Goal: Find specific page/section: Find specific page/section

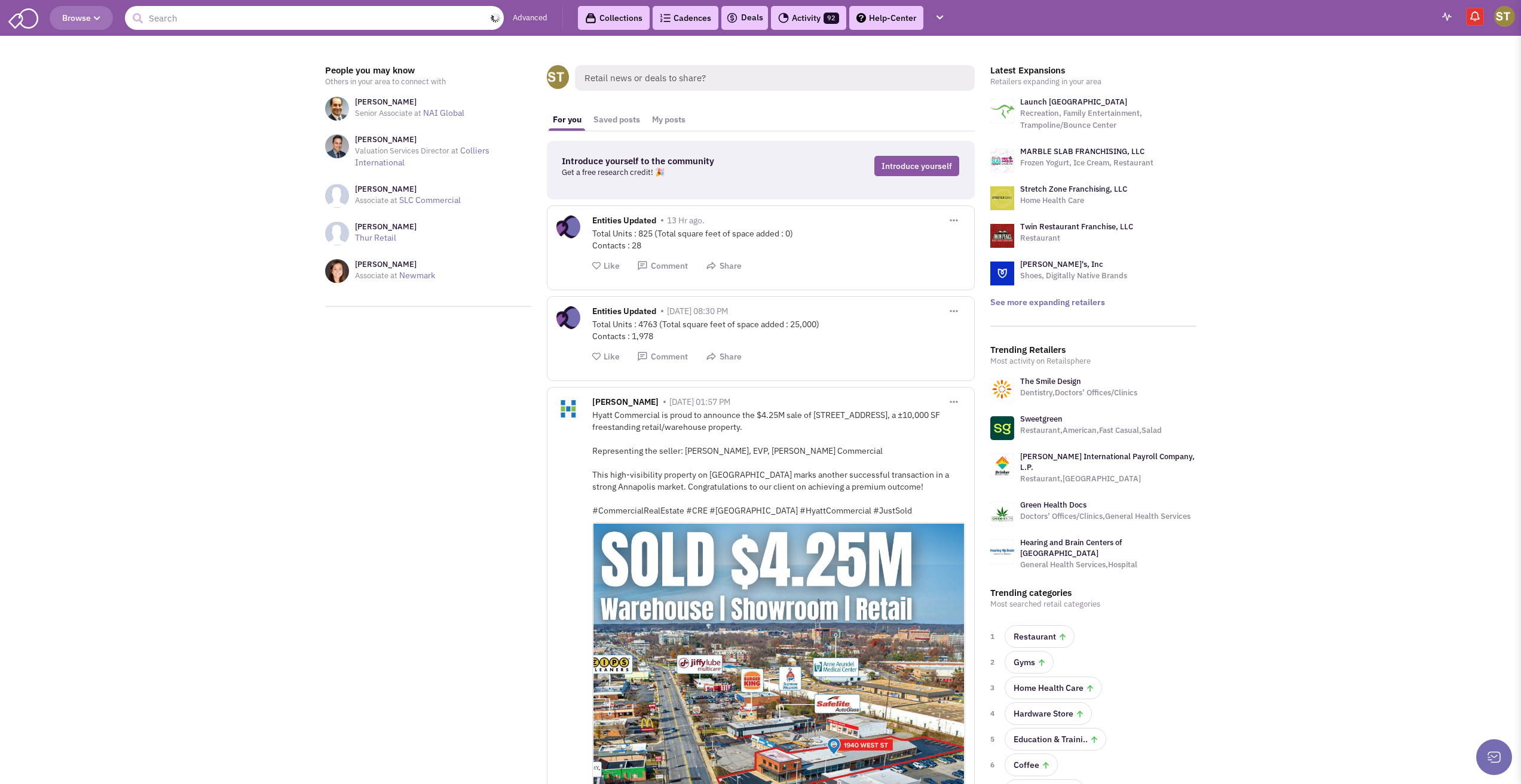
click at [234, 29] on input "text" at bounding box center [315, 18] width 379 height 24
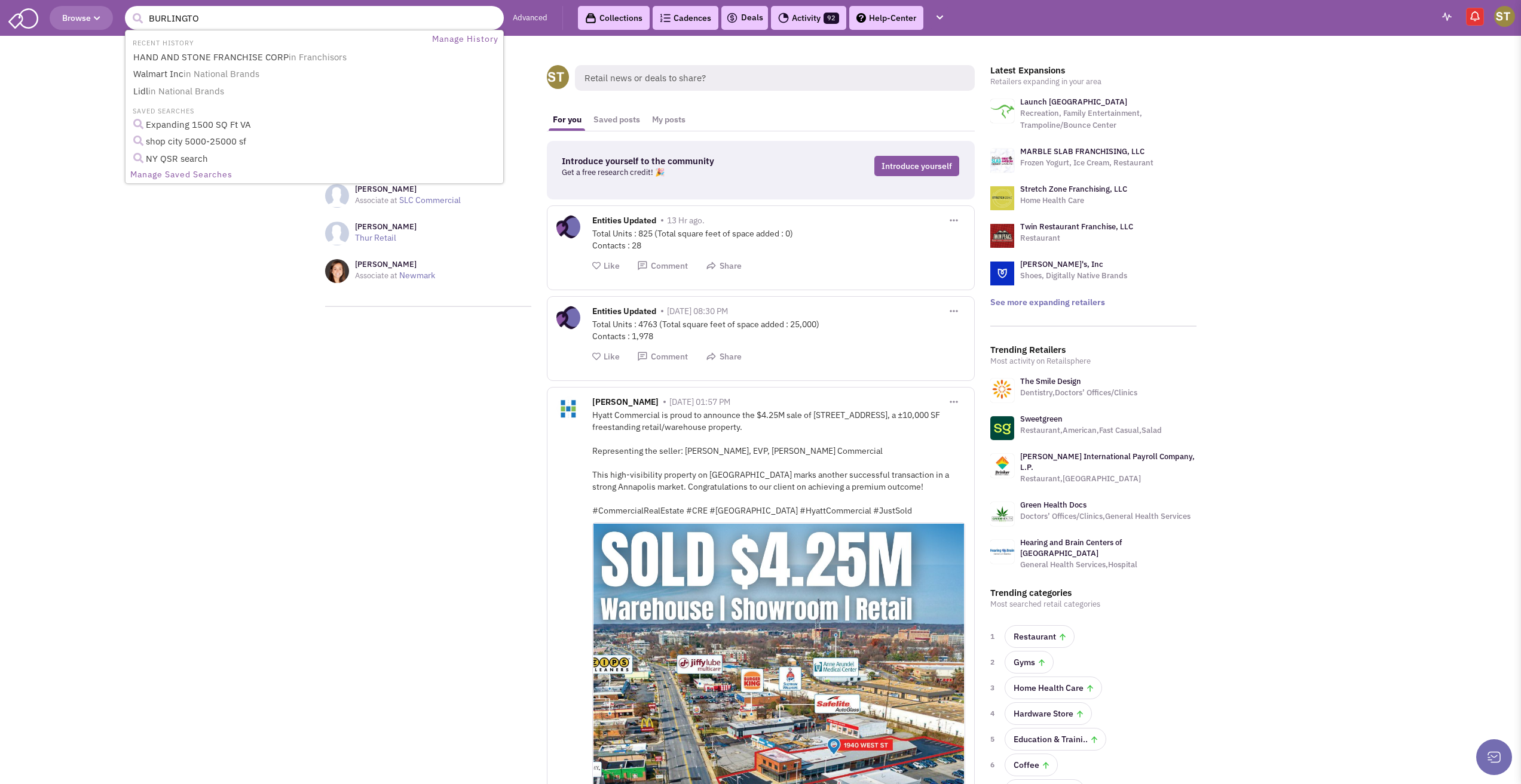
type input "BURLINGTON"
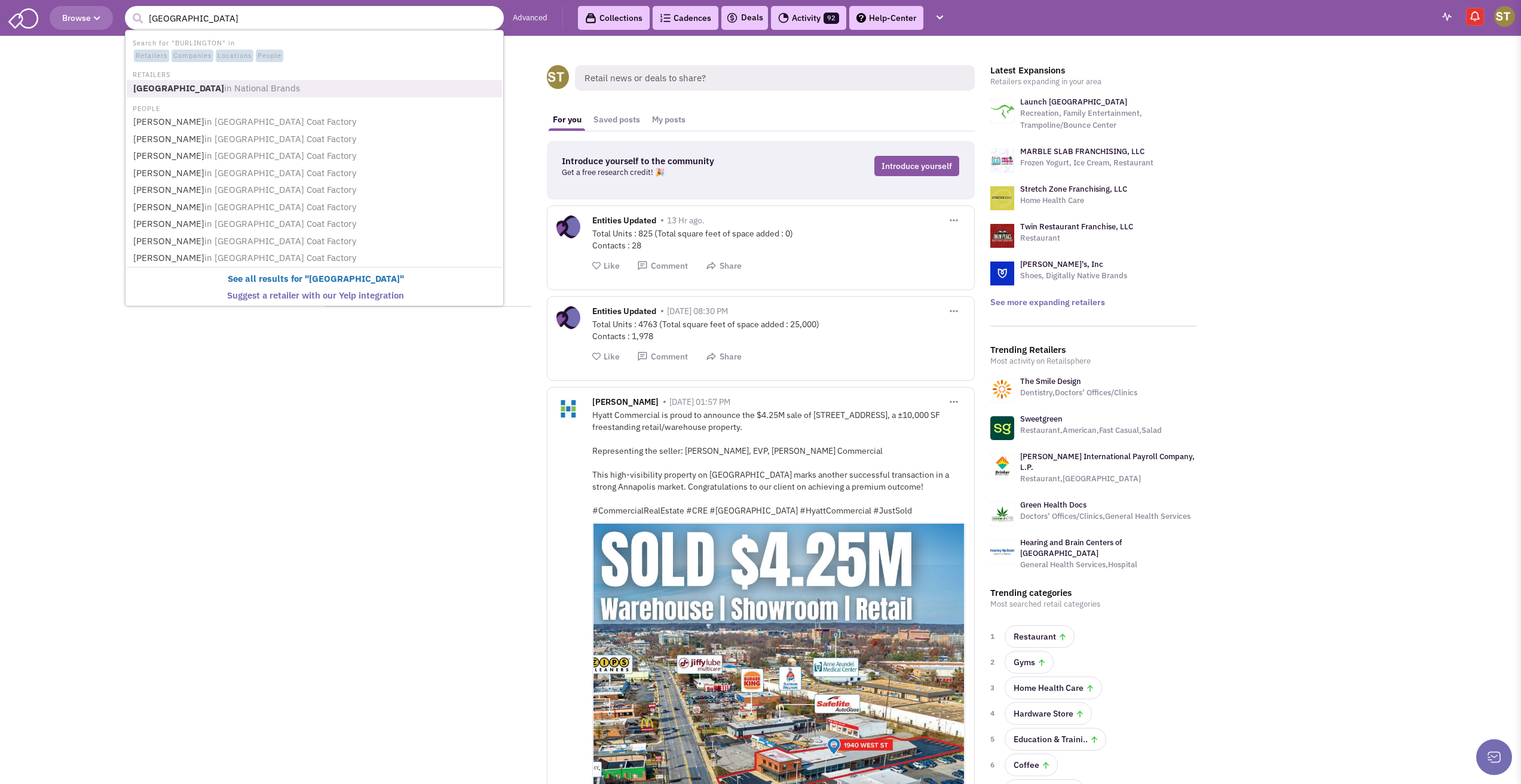
click at [224, 92] on span "in National Brands" at bounding box center [261, 88] width 76 height 12
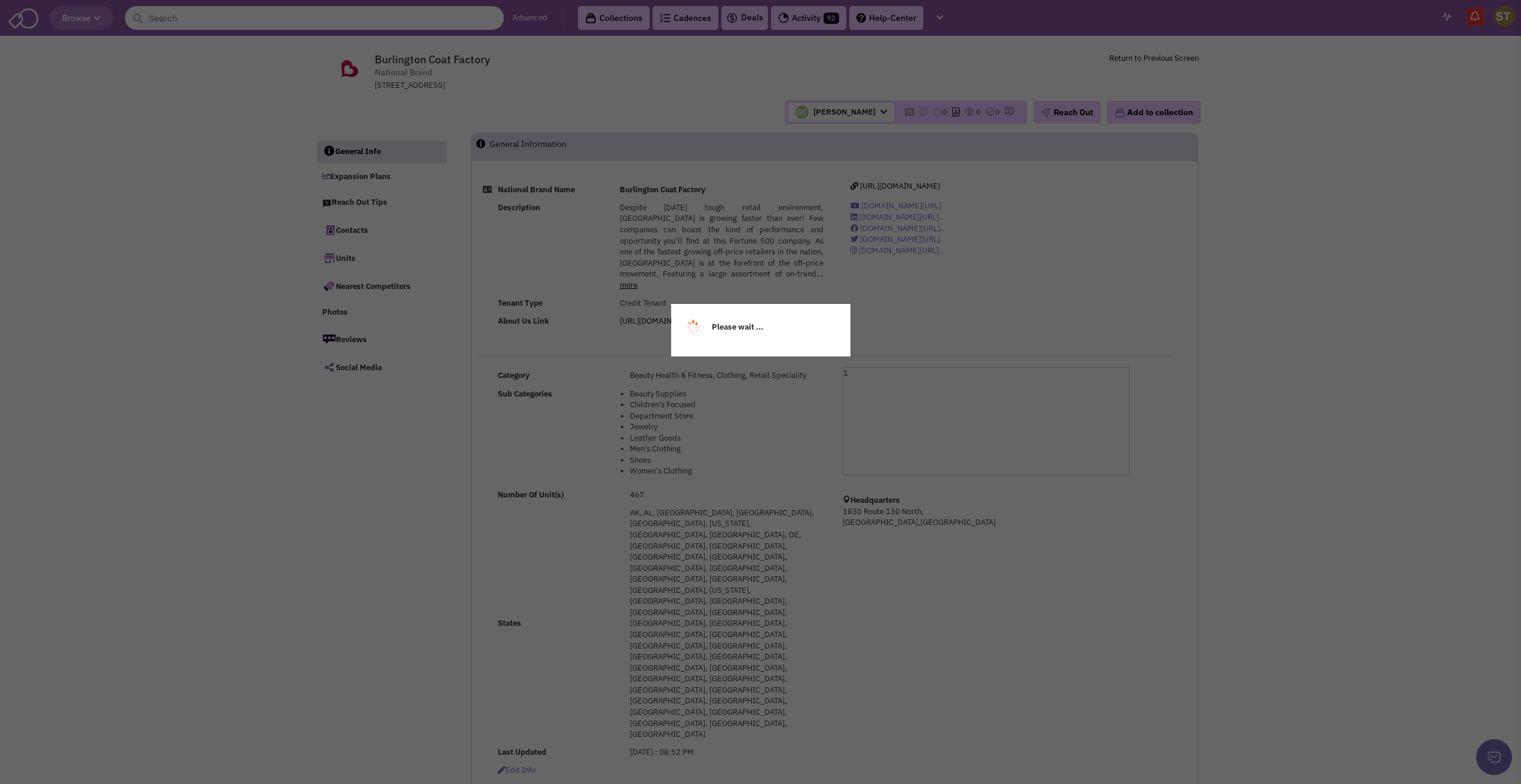
select select
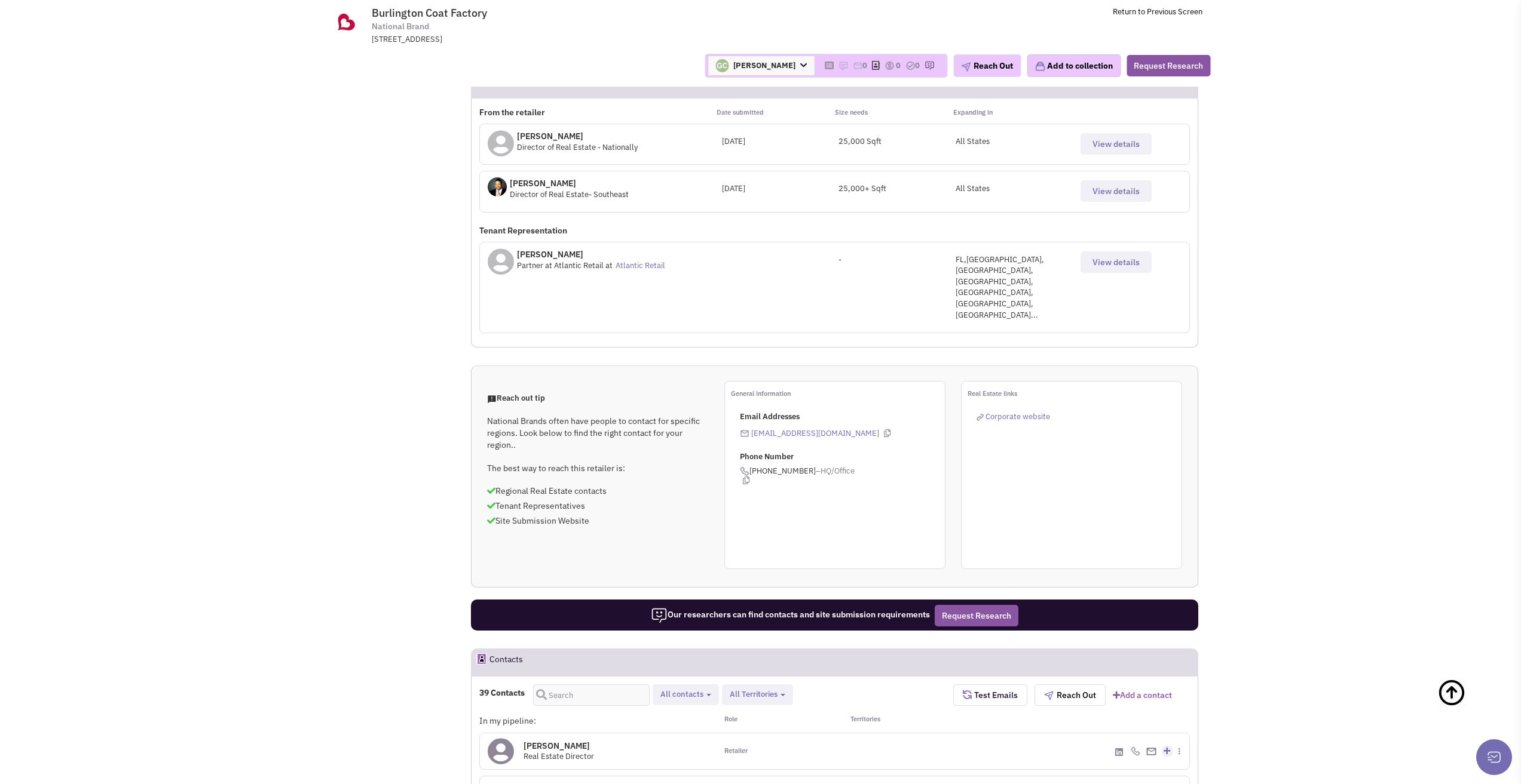
scroll to position [717, 0]
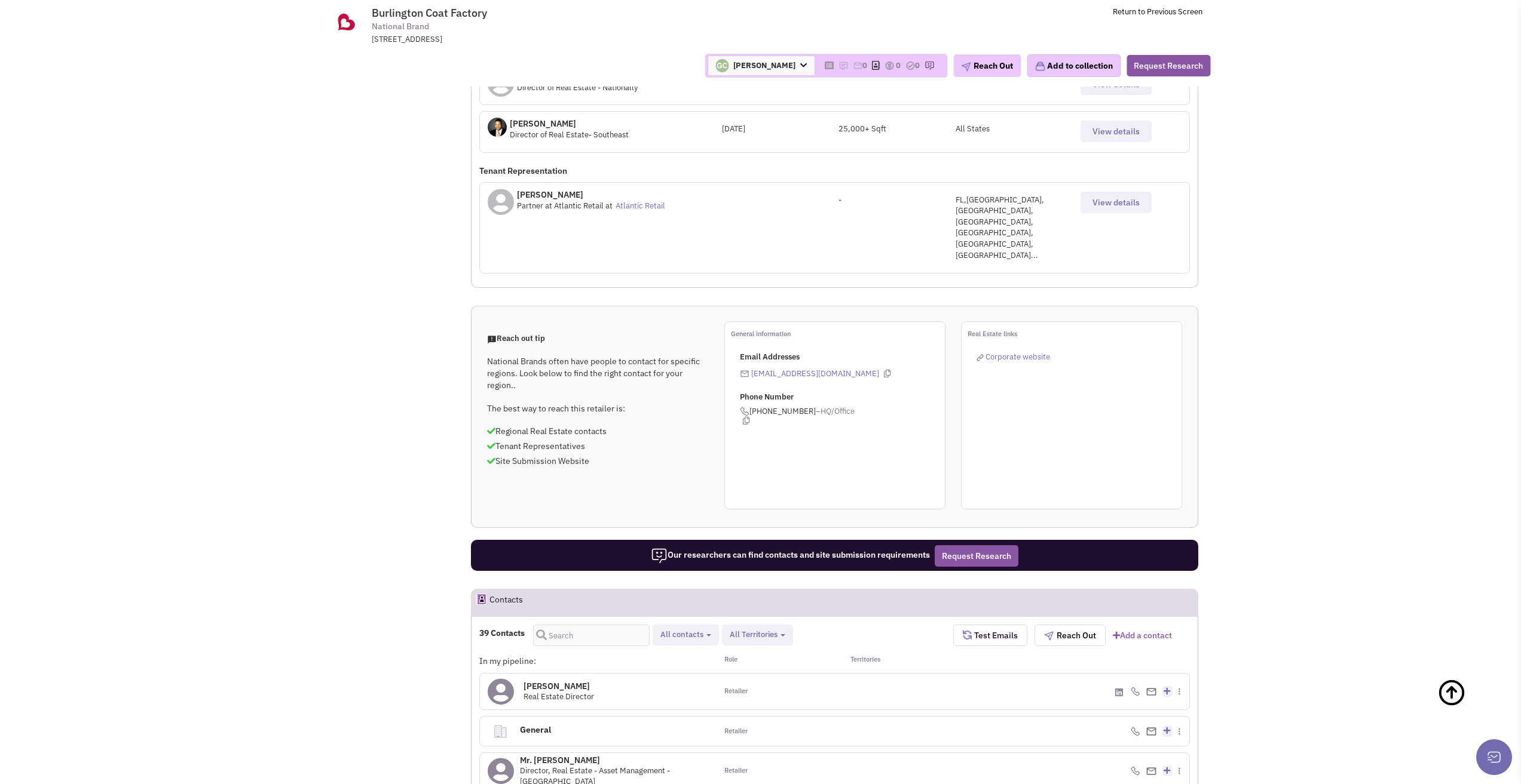
click at [711, 629] on button "All contacts" at bounding box center [686, 635] width 58 height 13
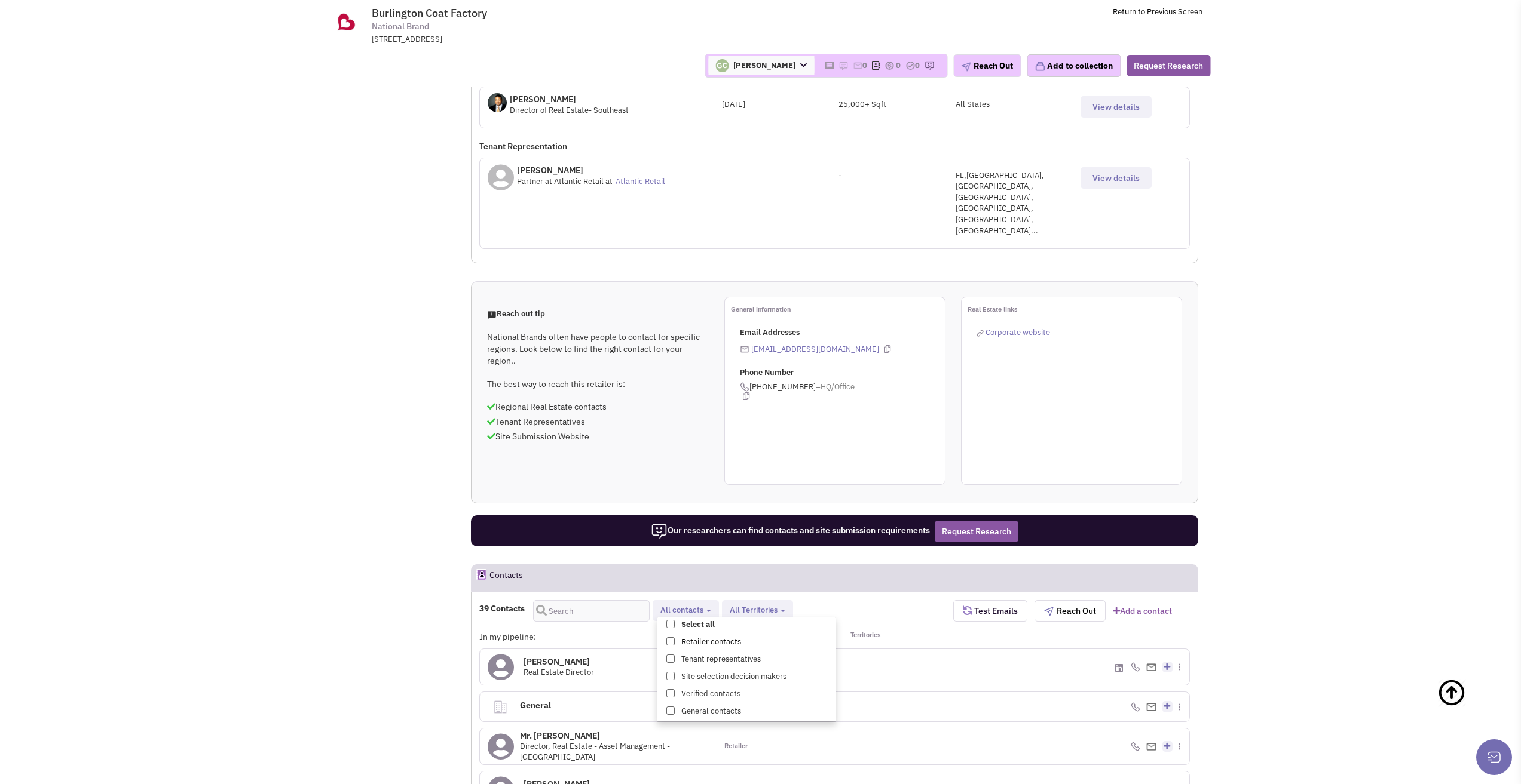
select select
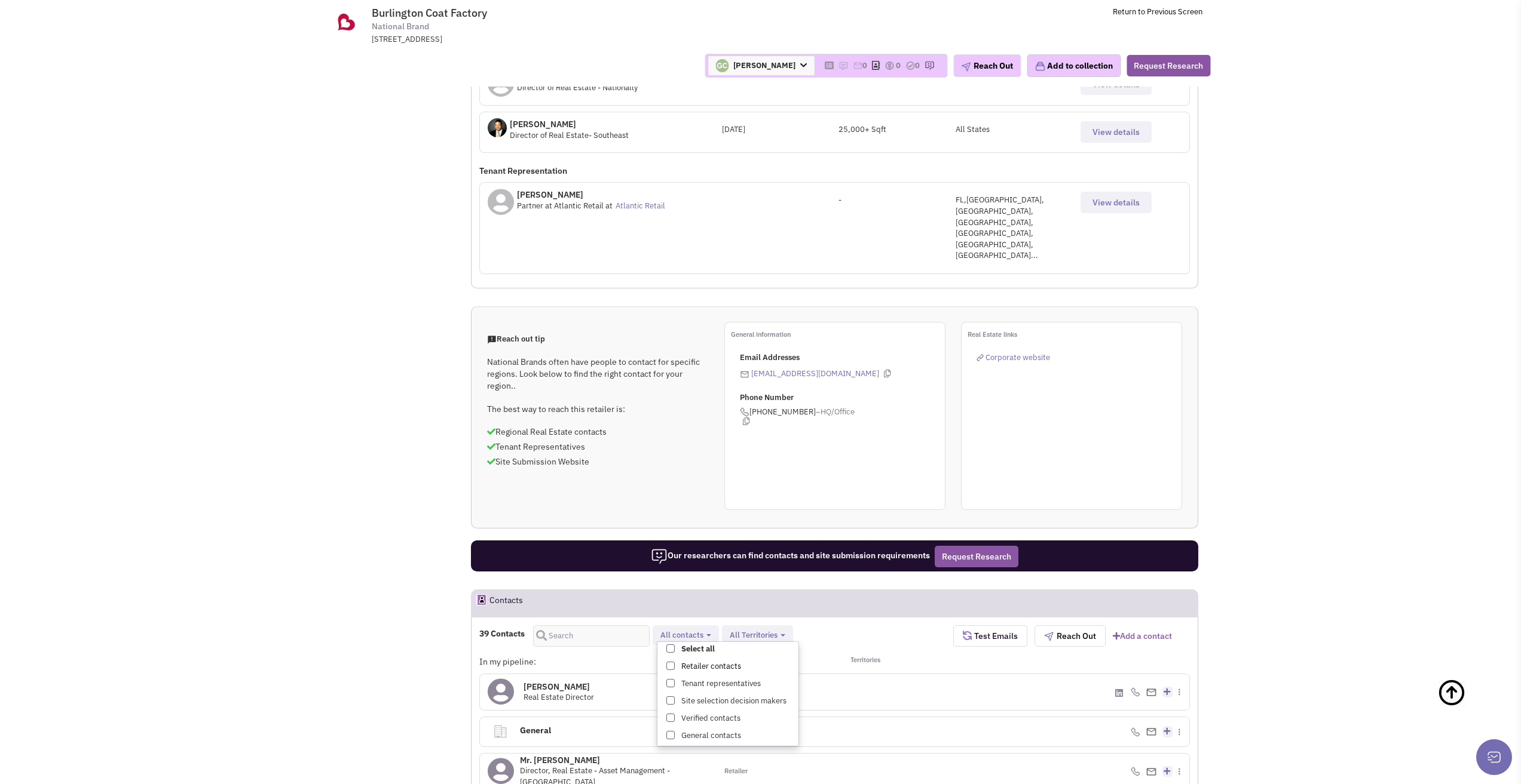
click at [685, 660] on label "Retailer contacts" at bounding box center [728, 667] width 141 height 15
click at [669, 664] on input "Retailer contacts" at bounding box center [669, 664] width 0 height 0
select select "1"
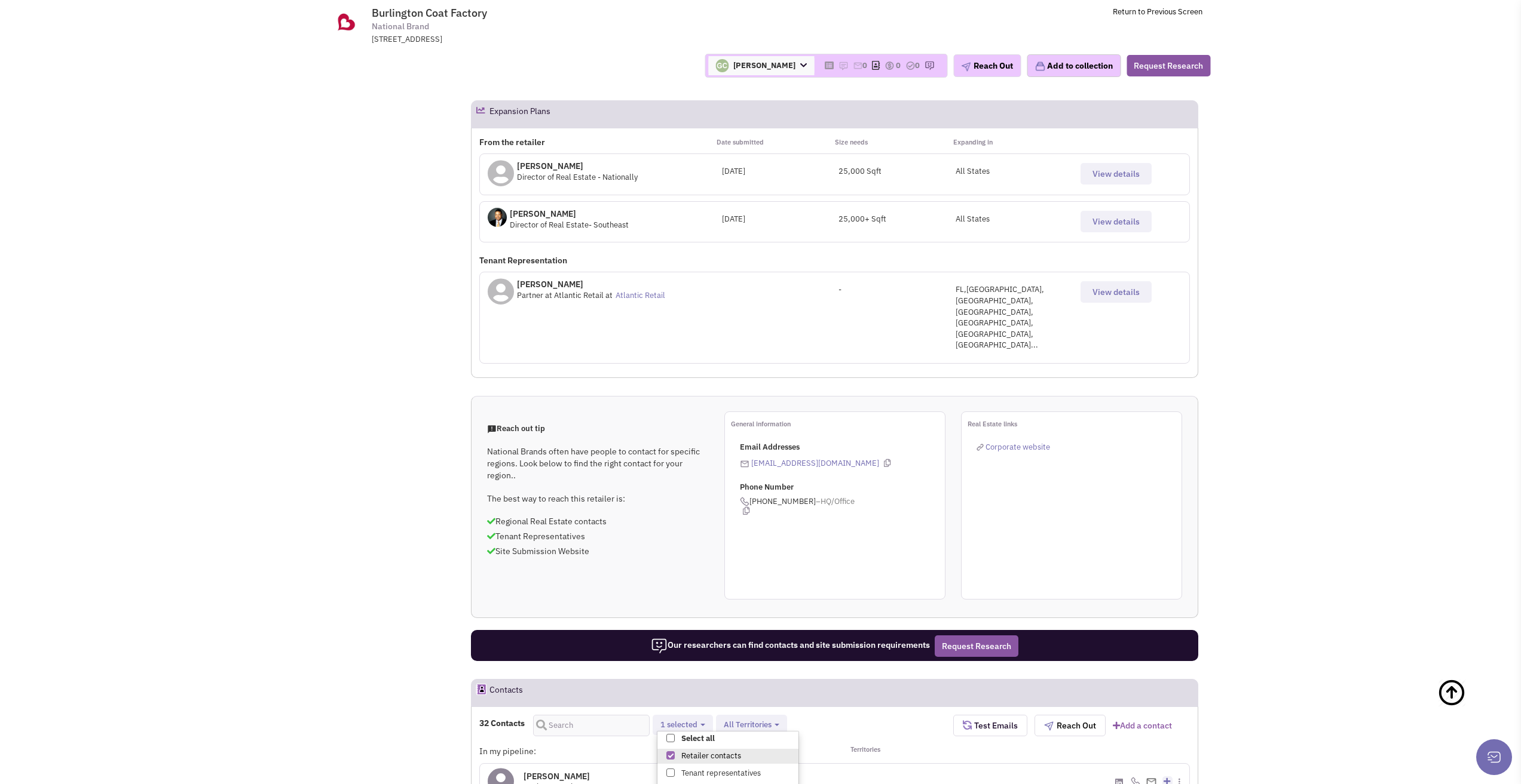
scroll to position [622, 0]
